Goal: Check status: Check status

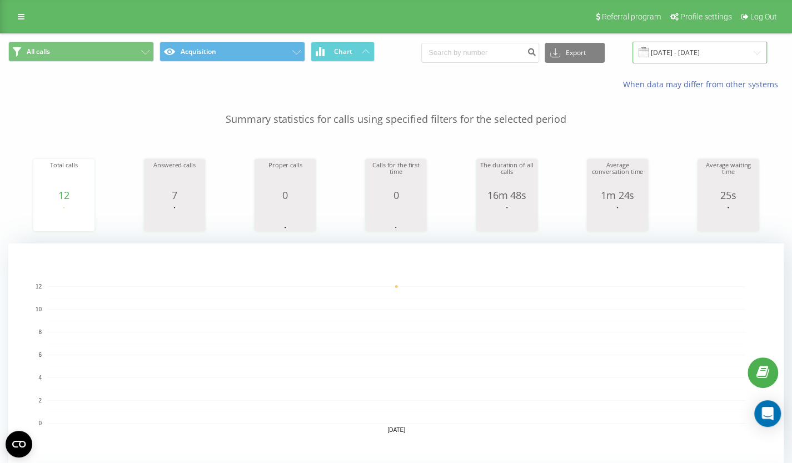
click at [679, 47] on input "[DATE] - [DATE]" at bounding box center [700, 53] width 135 height 22
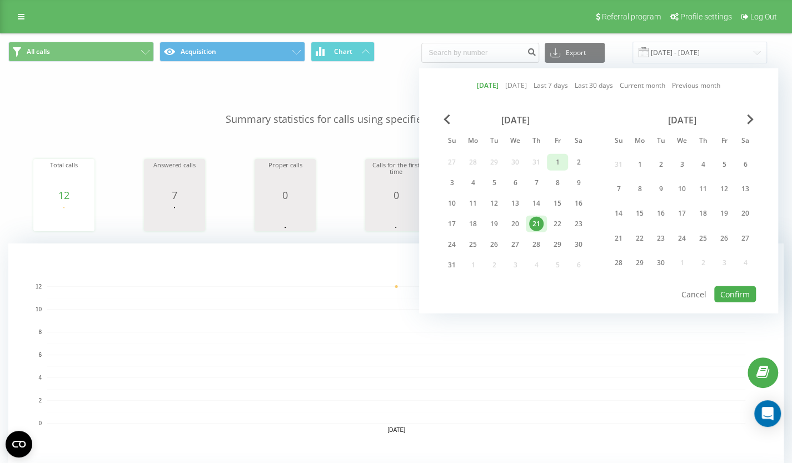
click at [552, 158] on div "1" at bounding box center [557, 162] width 14 height 14
click at [539, 218] on div "21" at bounding box center [536, 224] width 14 height 14
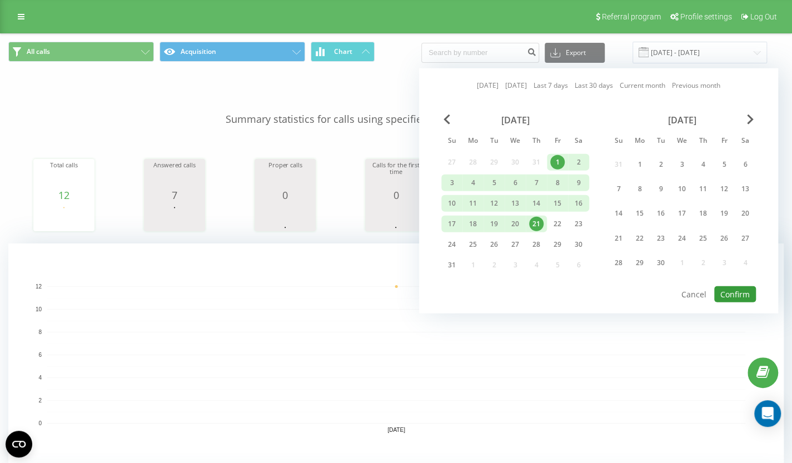
click at [732, 293] on button "Confirm" at bounding box center [735, 294] width 42 height 16
type input "[DATE] - [DATE]"
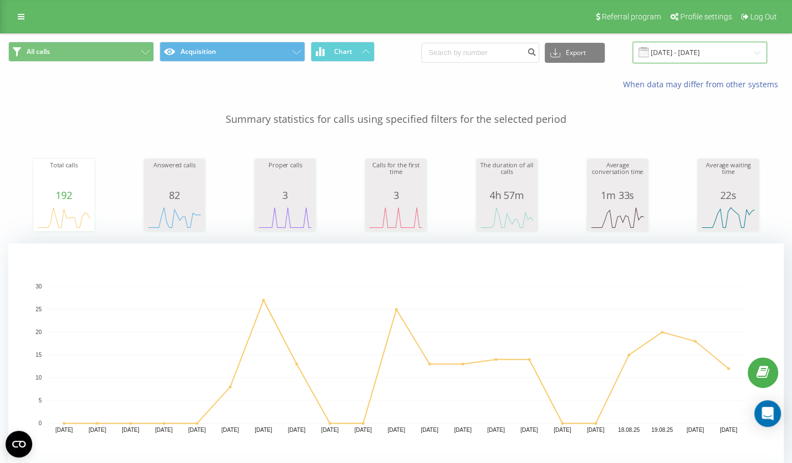
click at [675, 48] on input "[DATE] - [DATE]" at bounding box center [700, 53] width 135 height 22
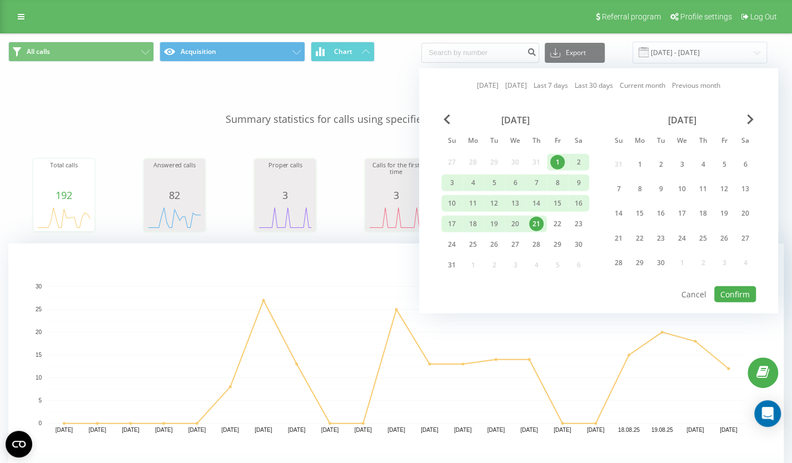
click at [537, 222] on div "21" at bounding box center [536, 224] width 14 height 14
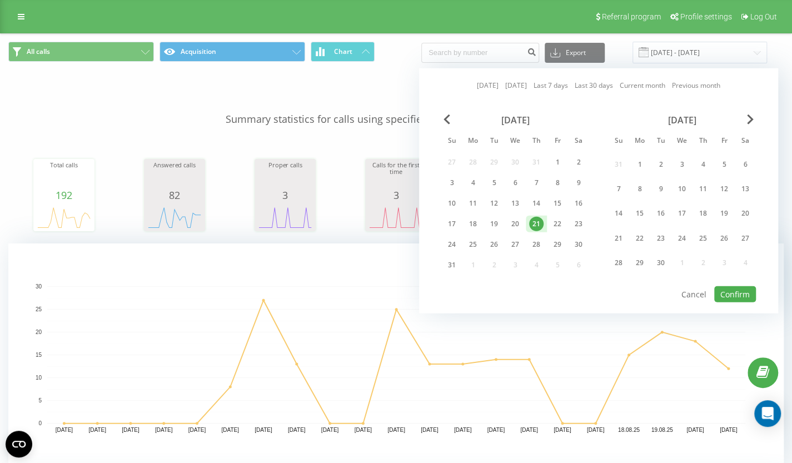
click at [531, 322] on rect "A chart." at bounding box center [396, 354] width 698 height 137
